Goal: Information Seeking & Learning: Learn about a topic

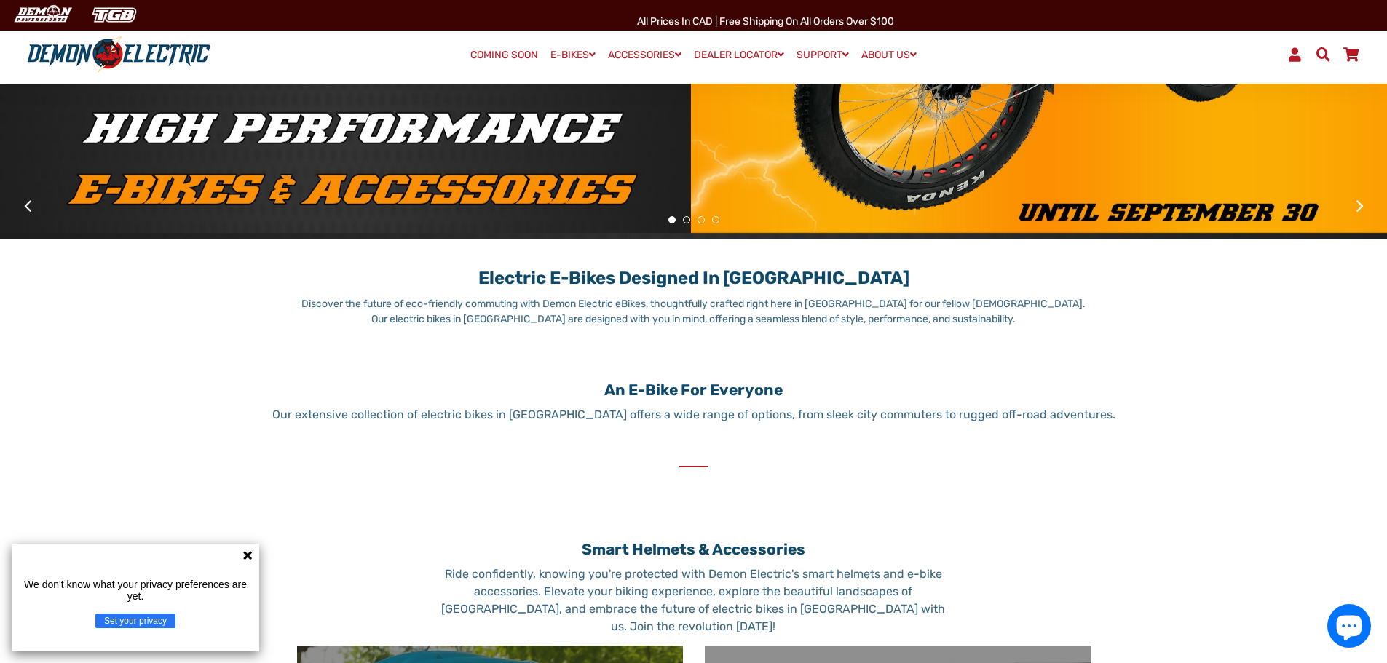
scroll to position [437, 0]
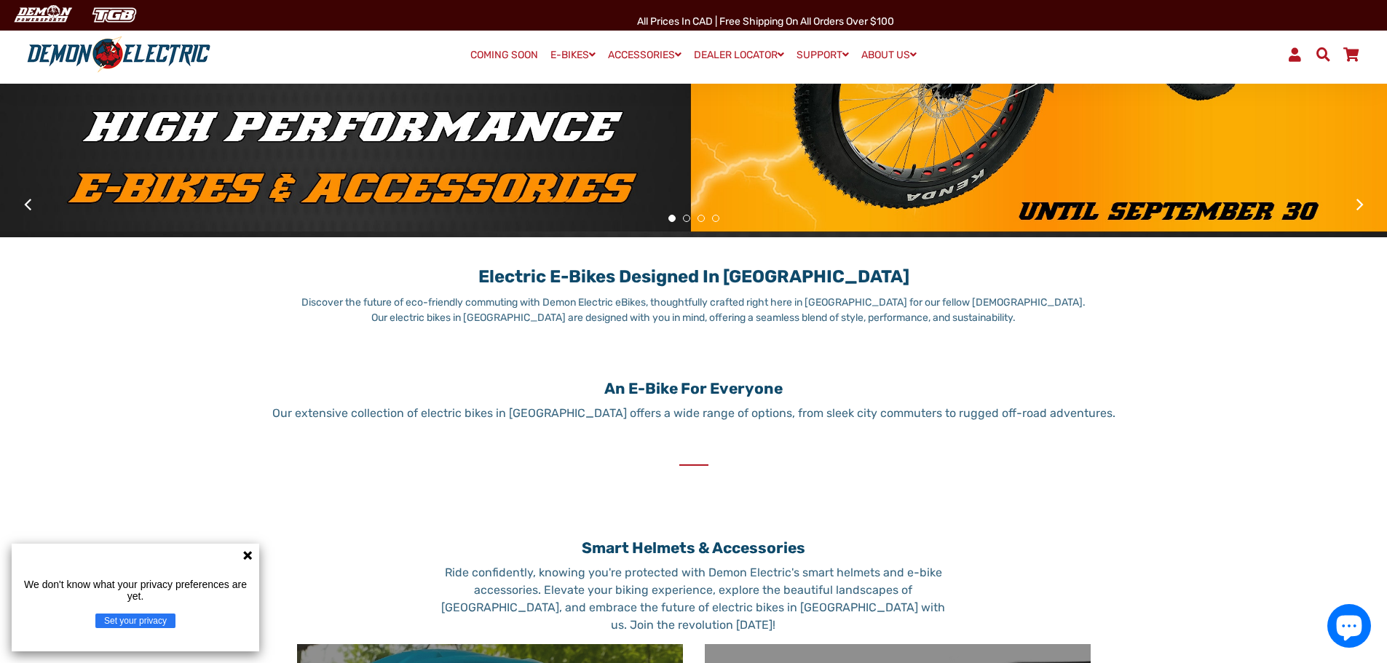
click at [245, 555] on icon at bounding box center [248, 556] width 12 height 12
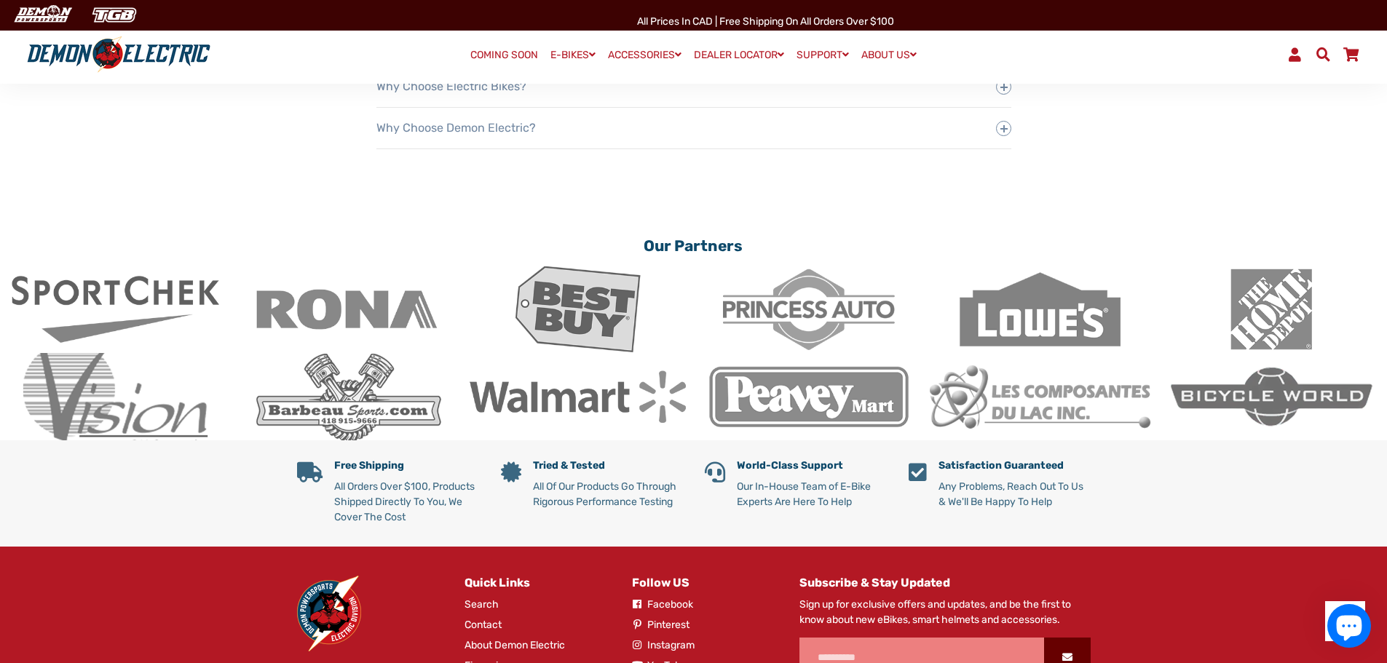
scroll to position [2770, 0]
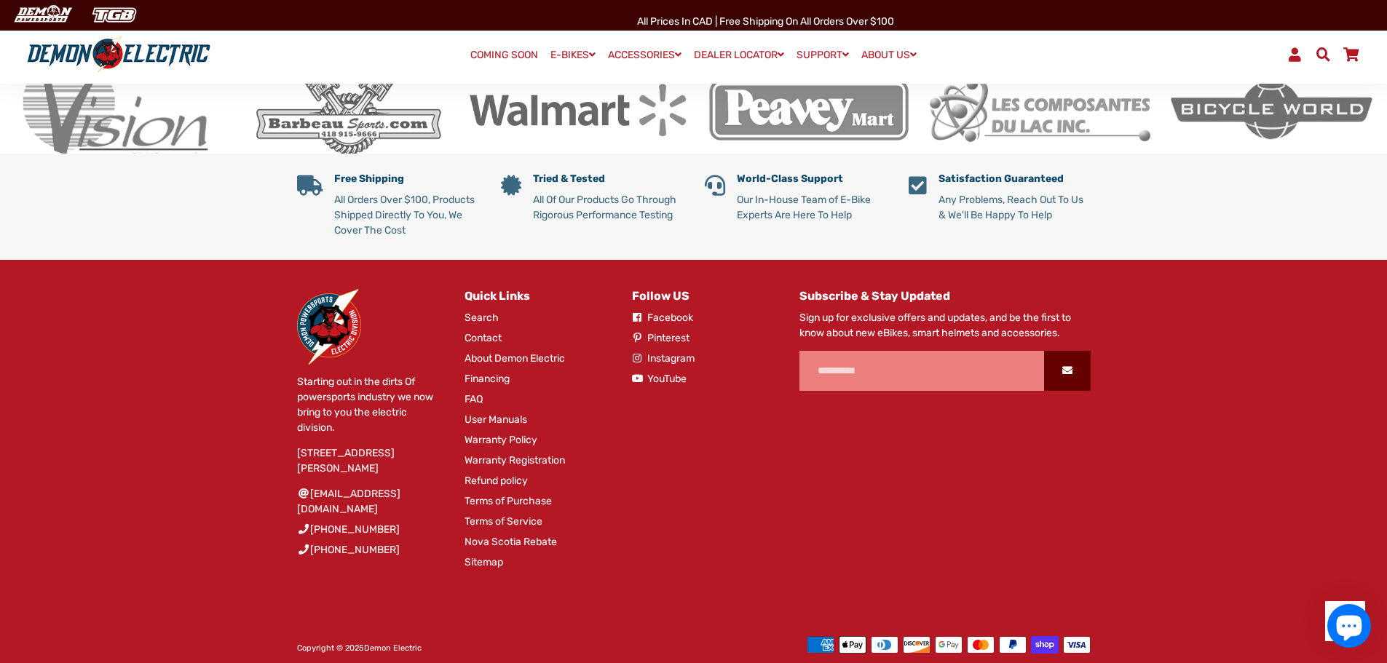
click at [665, 310] on link "Facebook" at bounding box center [662, 317] width 61 height 15
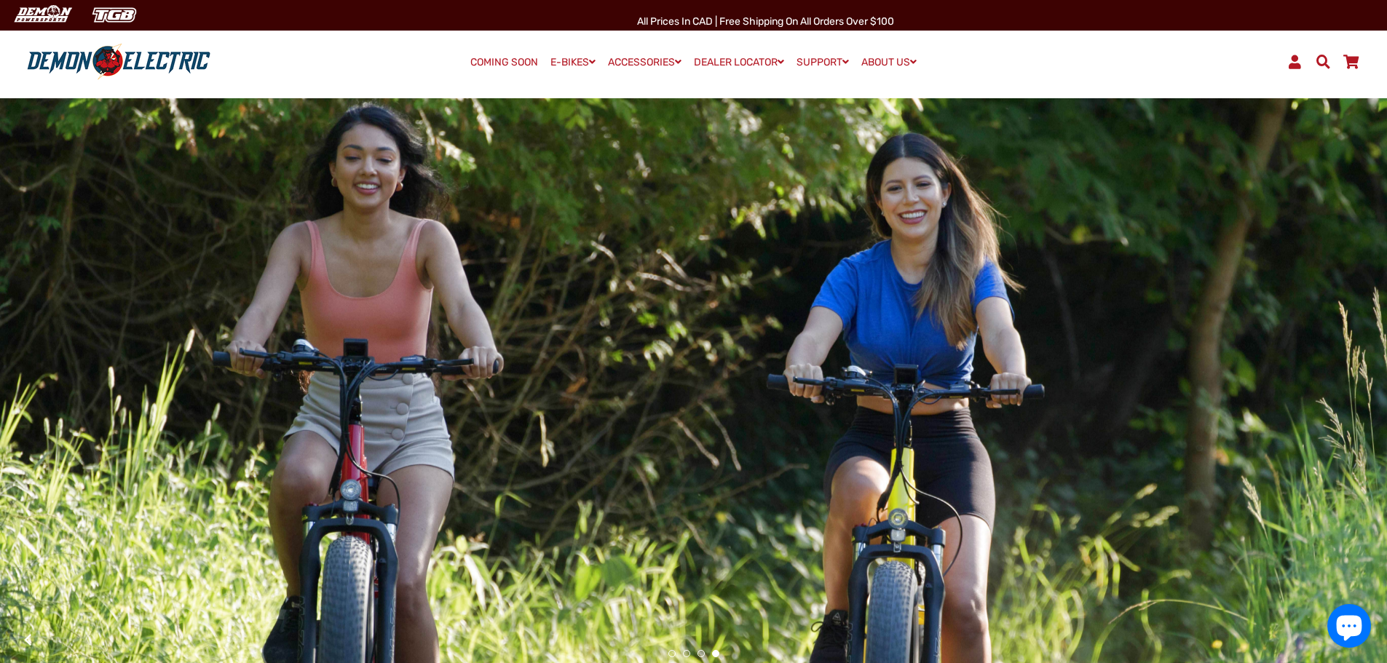
scroll to position [0, 0]
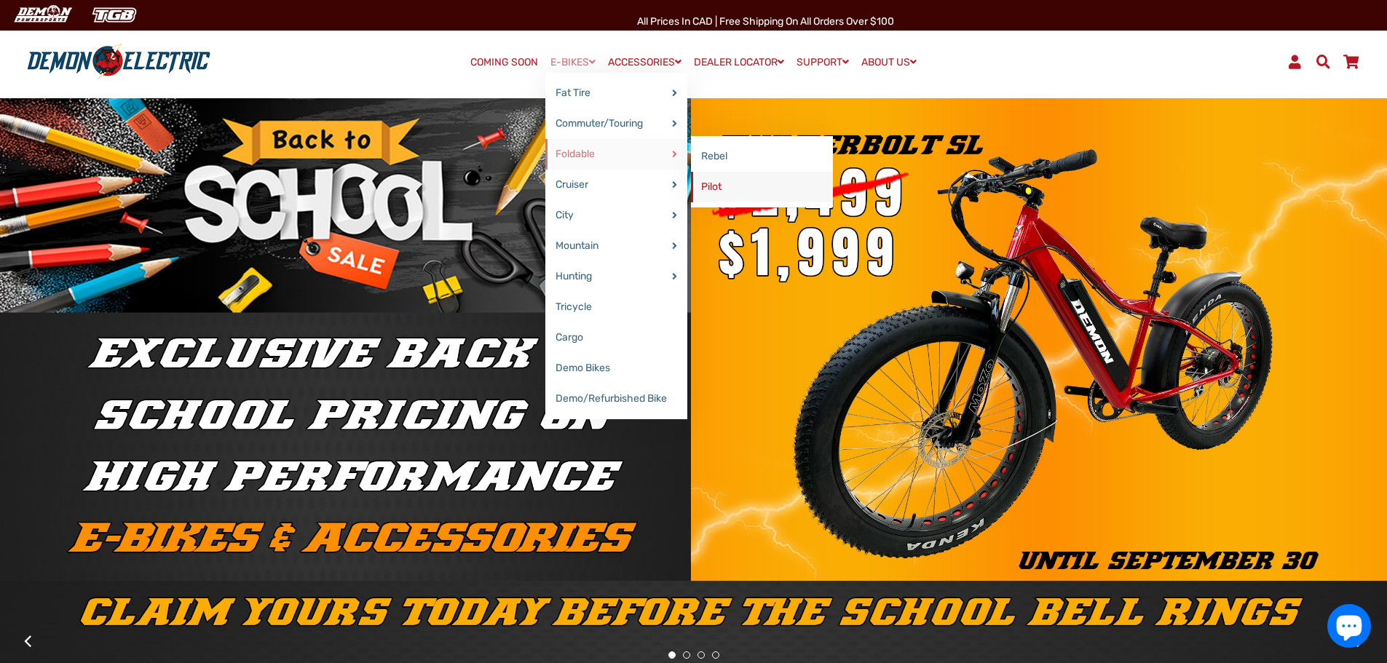
click at [707, 186] on link "Pilot" at bounding box center [762, 187] width 142 height 31
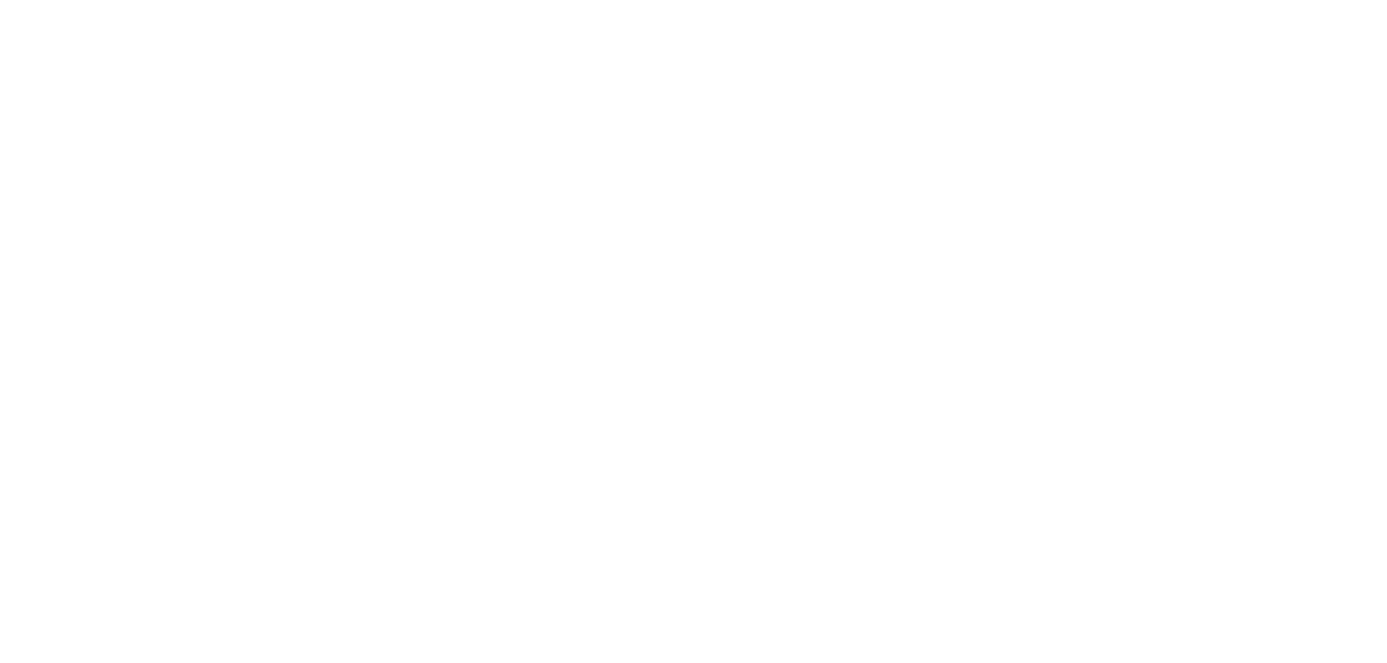
select select "******"
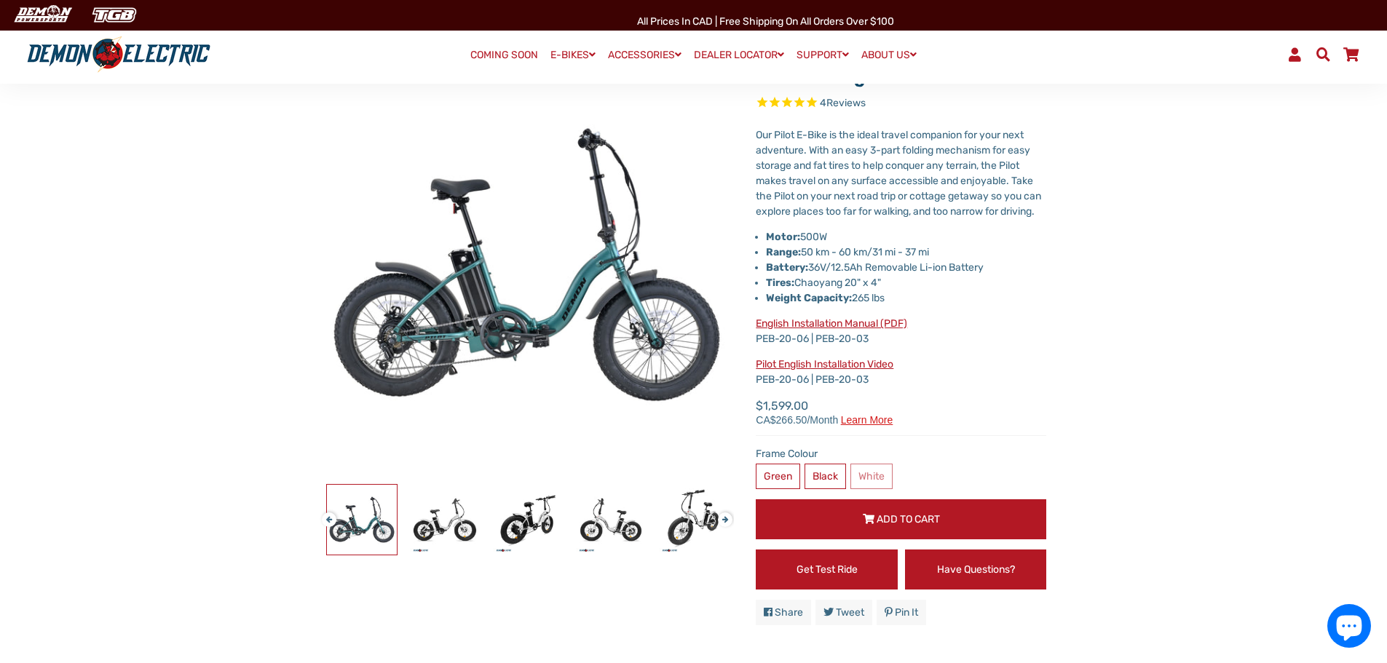
scroll to position [146, 0]
click at [451, 534] on img at bounding box center [445, 520] width 70 height 70
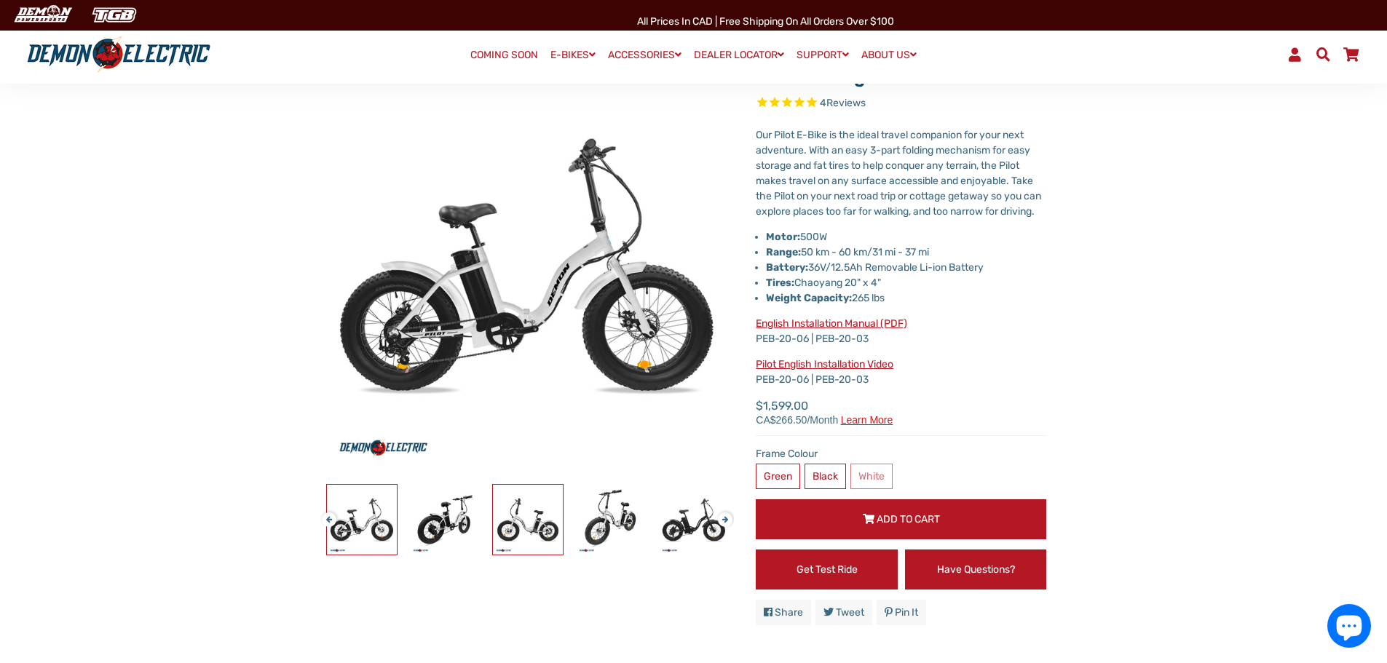
click at [542, 537] on img at bounding box center [528, 520] width 70 height 70
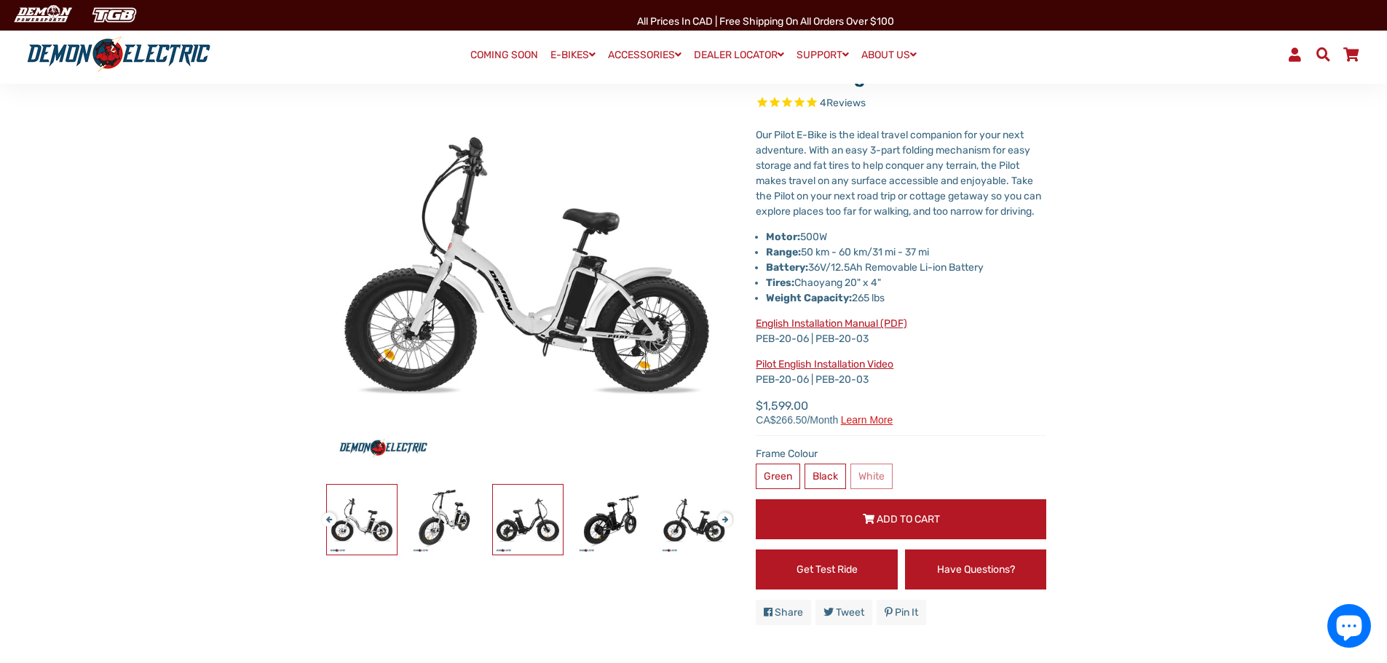
click at [537, 534] on img at bounding box center [528, 520] width 70 height 70
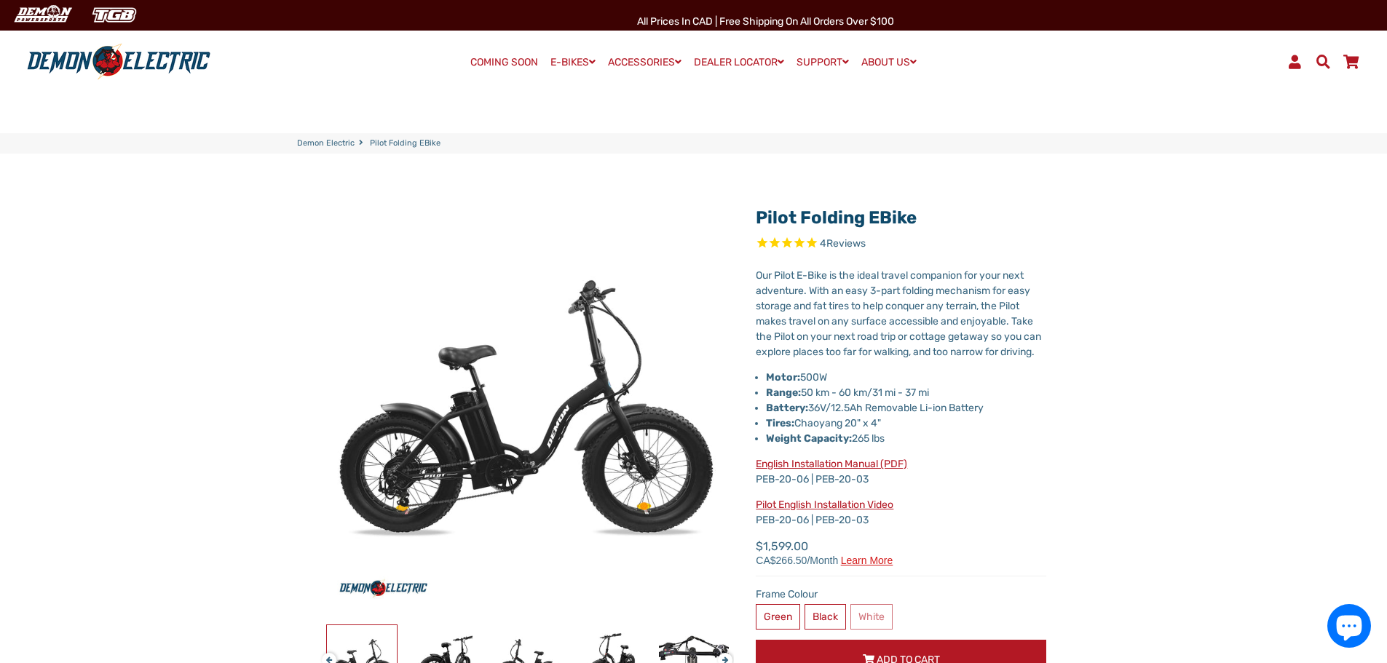
scroll to position [0, 0]
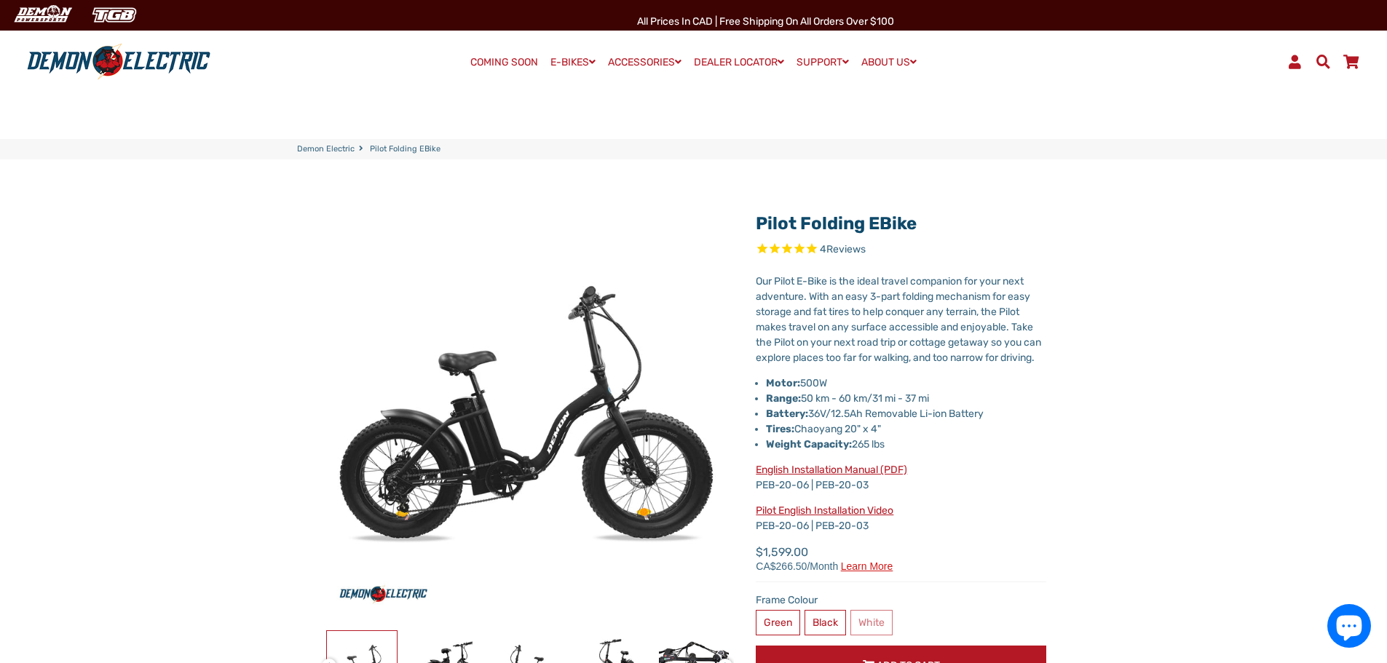
click at [328, 150] on link "Demon Electric" at bounding box center [326, 149] width 58 height 12
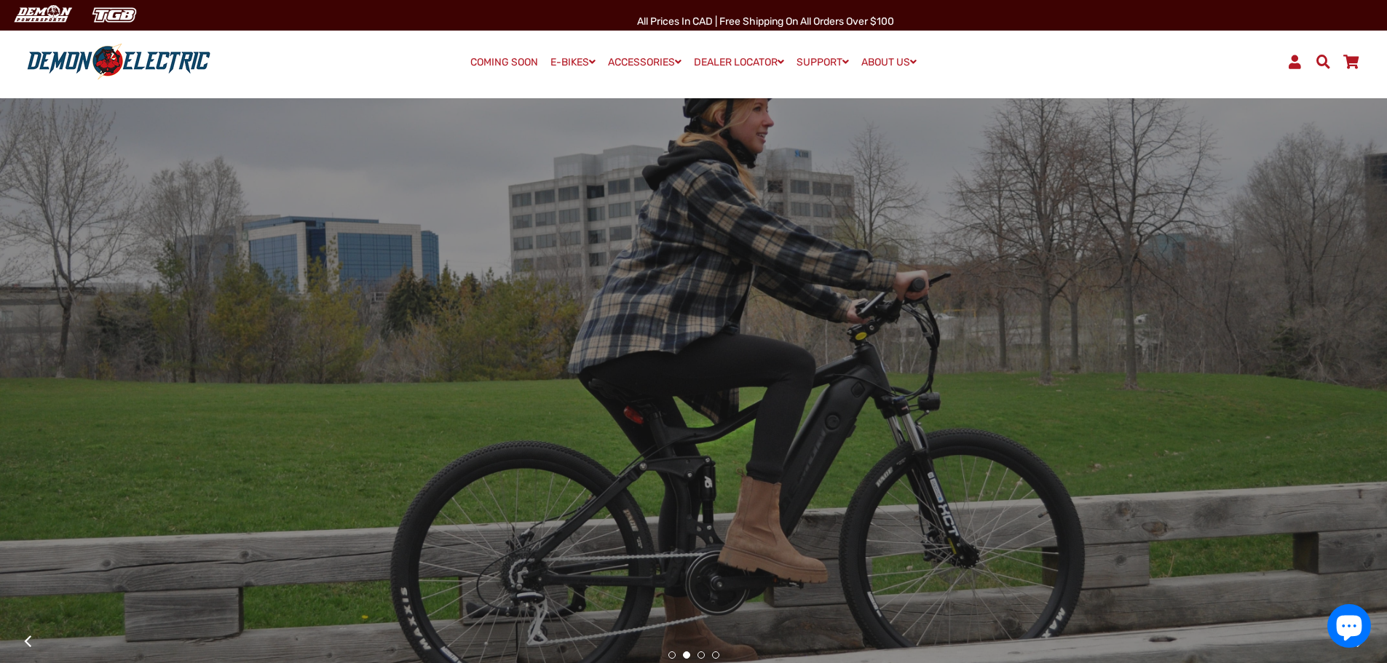
drag, startPoint x: 806, startPoint y: 392, endPoint x: 764, endPoint y: 391, distance: 42.2
click at [764, 391] on div at bounding box center [693, 379] width 837 height 88
click at [766, 391] on div at bounding box center [693, 379] width 837 height 88
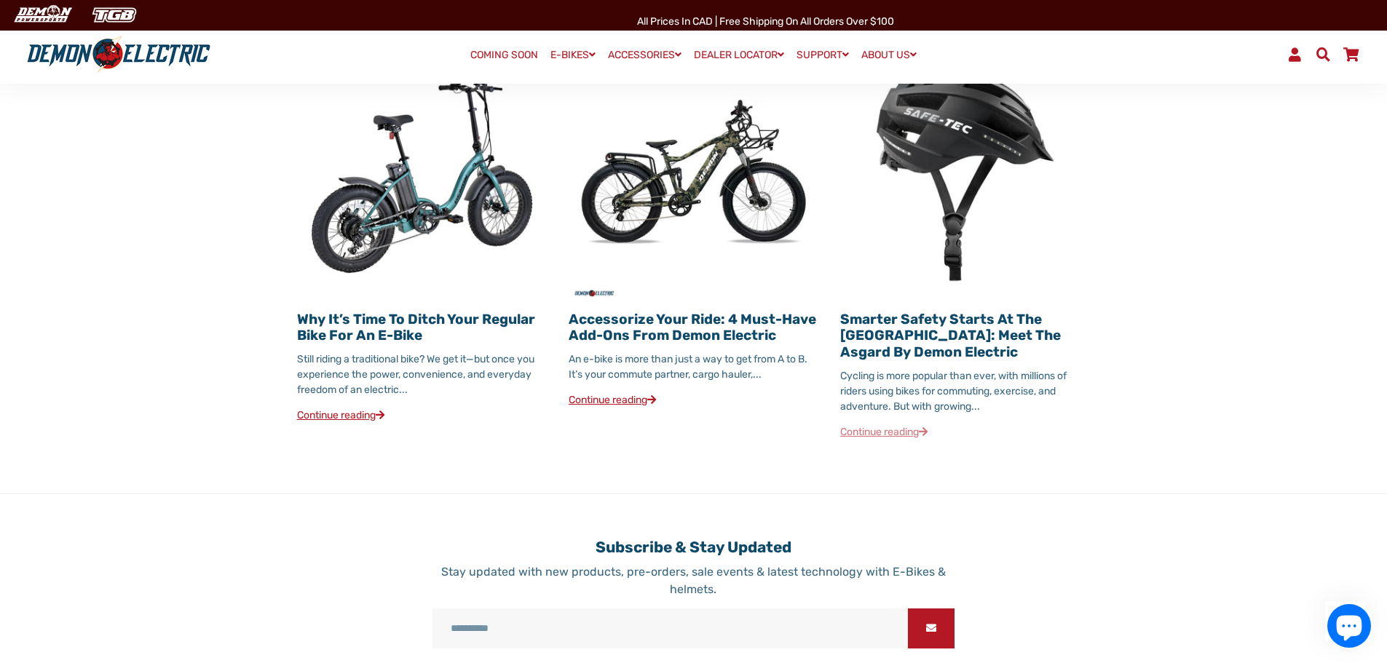
scroll to position [1746, 0]
click at [703, 180] on img at bounding box center [694, 176] width 250 height 250
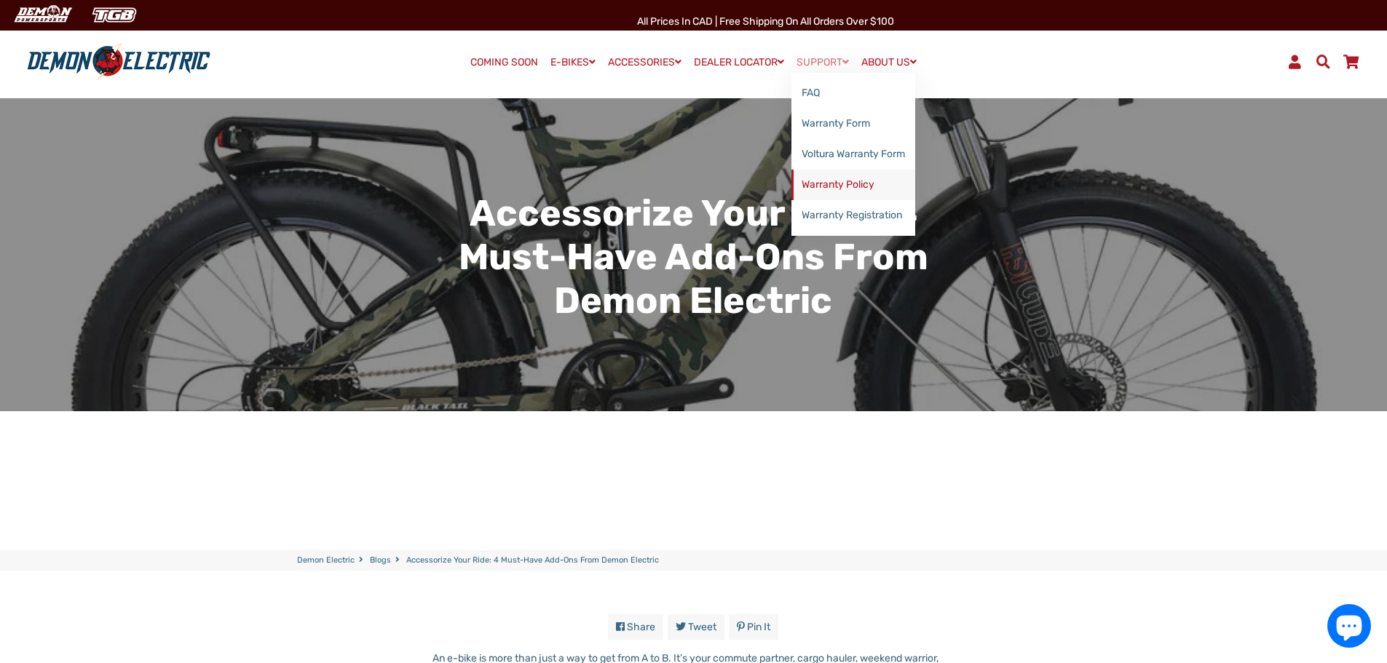
click at [824, 183] on link "Warranty Policy" at bounding box center [853, 185] width 124 height 31
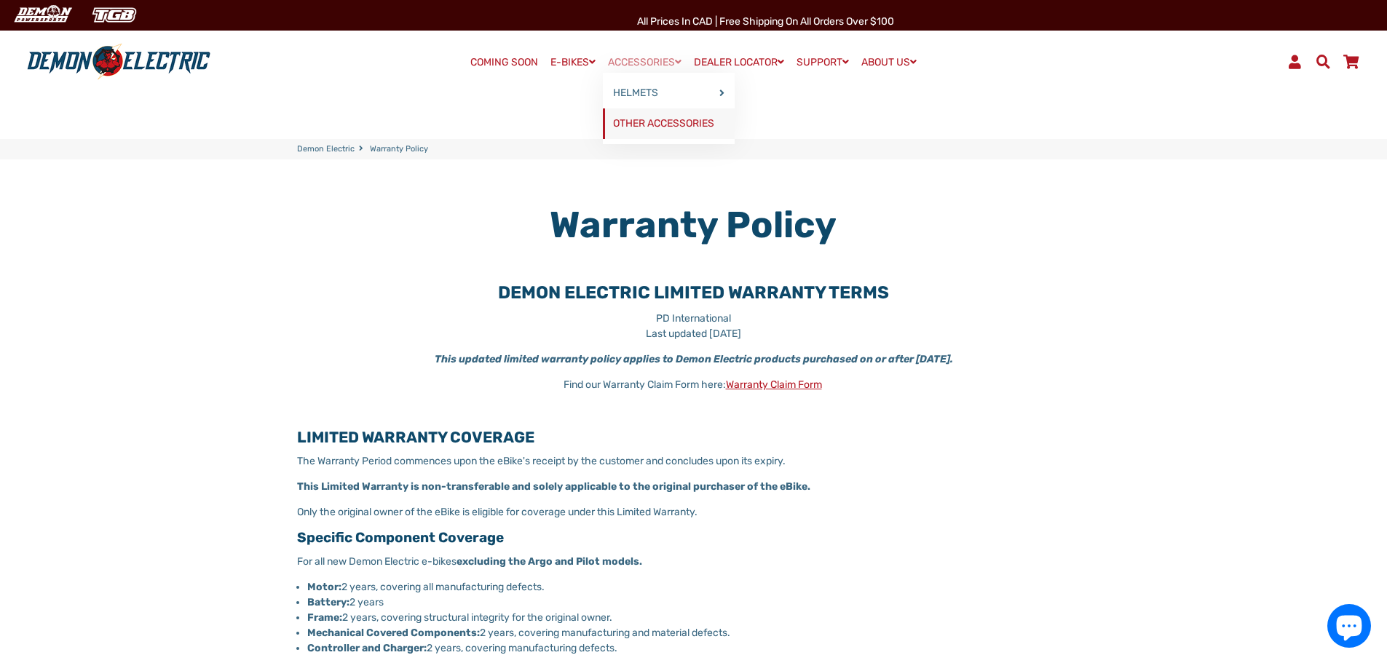
click at [636, 125] on link "OTHER ACCESSORIES" at bounding box center [669, 123] width 132 height 31
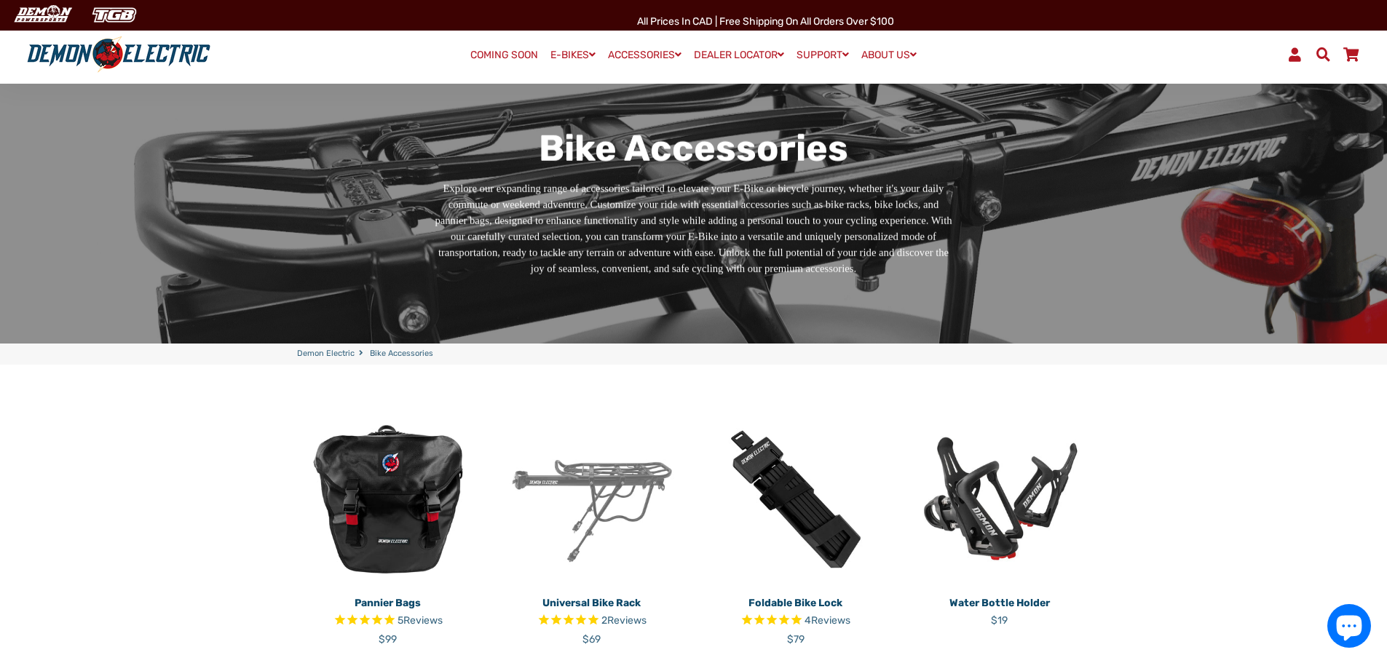
scroll to position [68, 0]
